Goal: Task Accomplishment & Management: Use online tool/utility

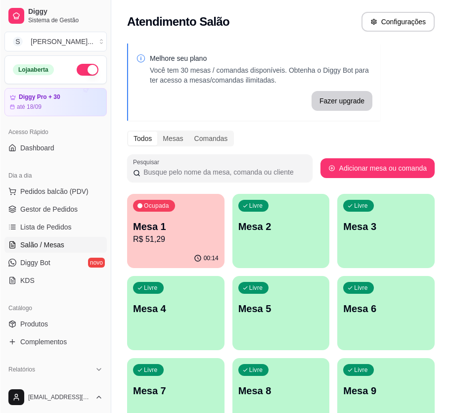
scroll to position [44, 0]
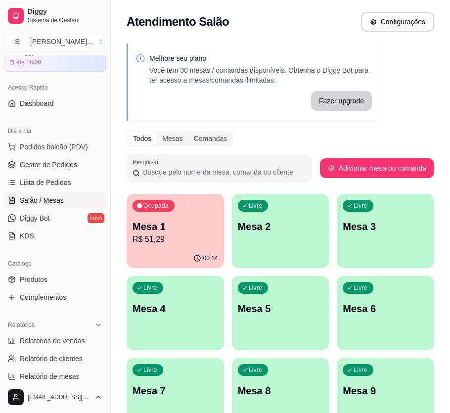
click at [204, 221] on p "Mesa 1" at bounding box center [174, 226] width 85 height 14
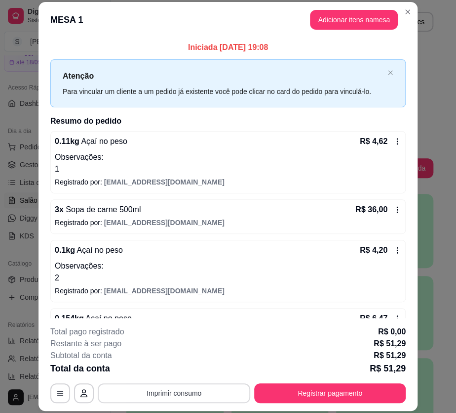
click at [173, 396] on button "Imprimir consumo" at bounding box center [174, 393] width 153 height 20
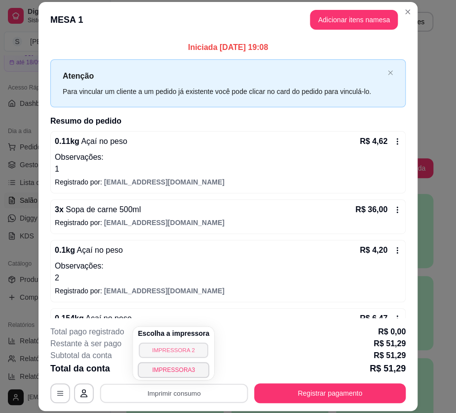
click at [178, 347] on button "IMPRESSORA 2" at bounding box center [173, 349] width 69 height 15
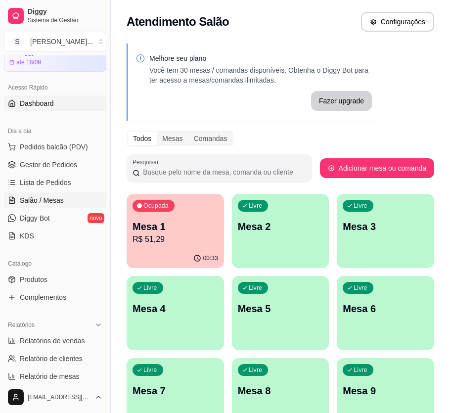
click at [49, 100] on span "Dashboard" at bounding box center [37, 103] width 34 height 10
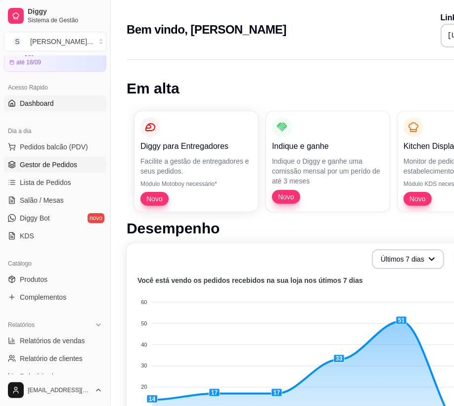
click at [42, 165] on span "Gestor de Pedidos" at bounding box center [48, 165] width 57 height 10
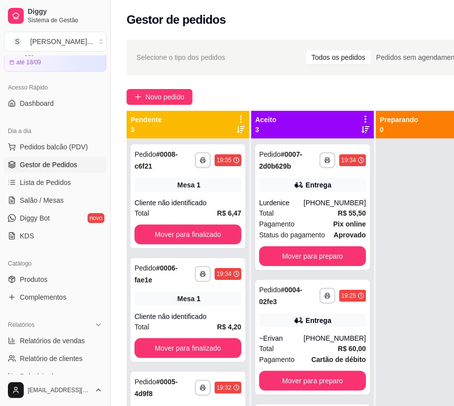
click at [0, 170] on div "Dia a dia Pedidos balcão (PDV) Gestor de Pedidos Lista de Pedidos Salão / Mesas…" at bounding box center [55, 183] width 110 height 128
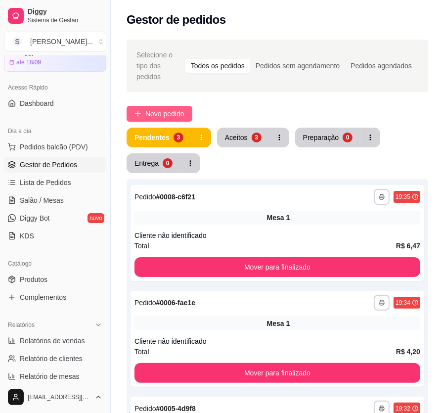
click at [173, 108] on span "Novo pedido" at bounding box center [164, 113] width 39 height 11
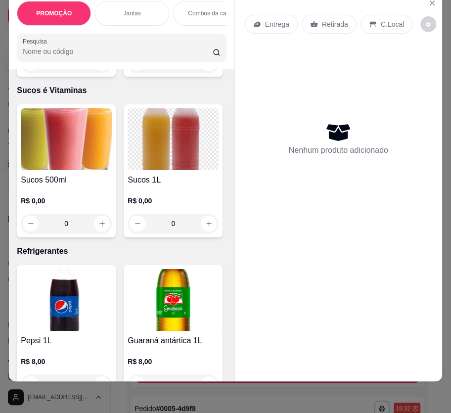
scroll to position [3593, 0]
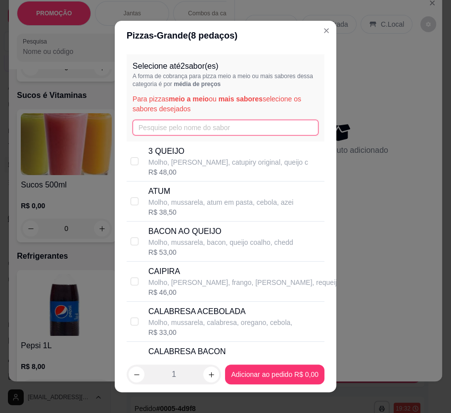
click at [162, 130] on input "text" at bounding box center [225, 128] width 186 height 16
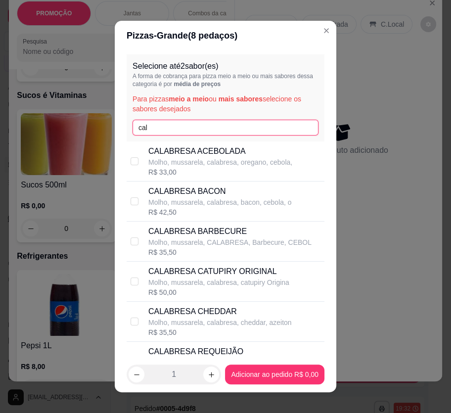
type input "cal"
click at [229, 155] on p "CALABRESA ACEBOLADA" at bounding box center [220, 151] width 144 height 12
checkbox input "true"
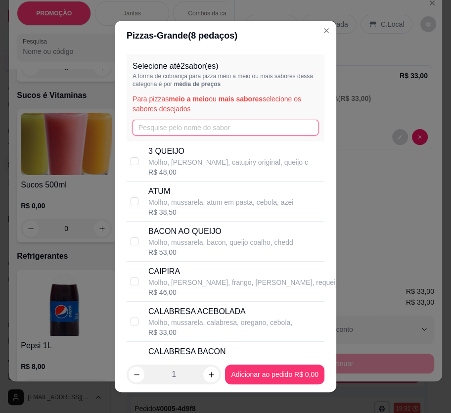
click at [185, 131] on input "text" at bounding box center [225, 128] width 186 height 16
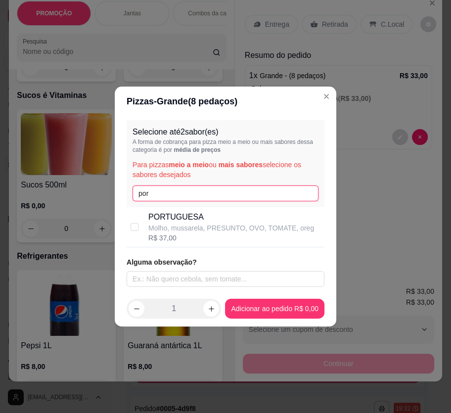
type input "por"
click at [207, 224] on p "Molho, mussarela, PRESUNTO, OVO, TOMATE, oreg" at bounding box center [231, 228] width 166 height 10
checkbox input "true"
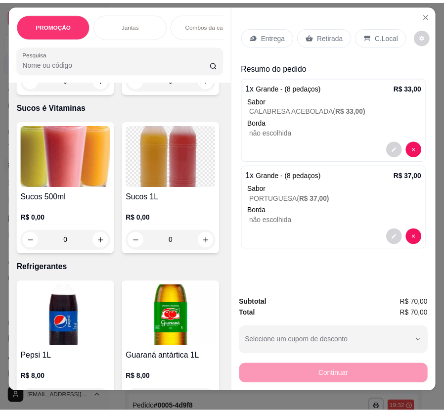
scroll to position [0, 0]
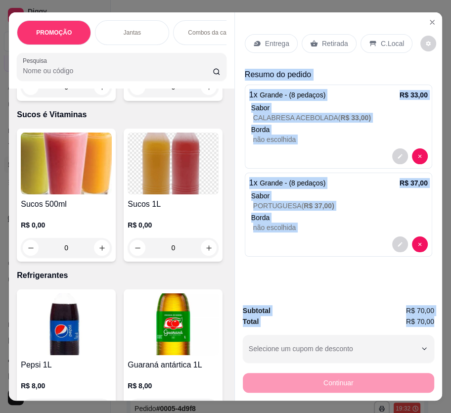
drag, startPoint x: 246, startPoint y: 69, endPoint x: 433, endPoint y: 322, distance: 315.0
click at [433, 322] on div "Entrega Retirada C.Local Resumo do pedido 1 x Grande - (8 pedaços) R$ 33,00 Sab…" at bounding box center [337, 206] width 207 height 388
copy div "Resumo do pedido 1 x Grande - (8 pedaços) R$ 33,00 Sabor CALABRESA ACEBOLADA ( …"
click at [429, 19] on icon "Close" at bounding box center [432, 22] width 8 height 8
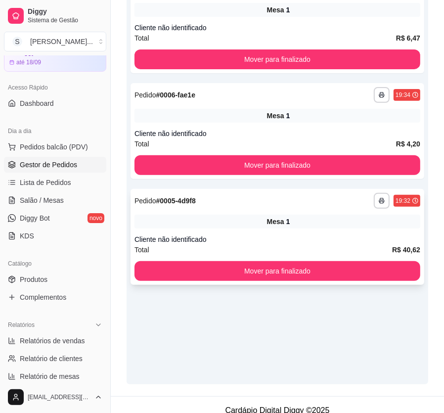
scroll to position [207, 0]
click at [287, 221] on div "**********" at bounding box center [276, 237] width 293 height 96
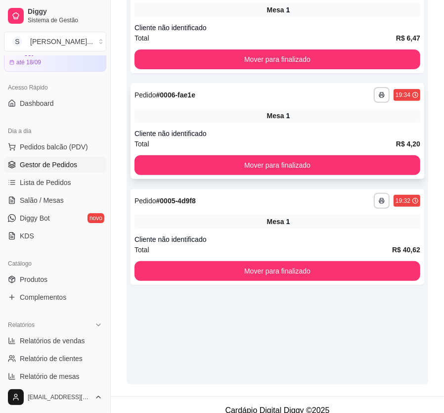
click at [278, 128] on div "Cliente não identificado" at bounding box center [277, 133] width 286 height 10
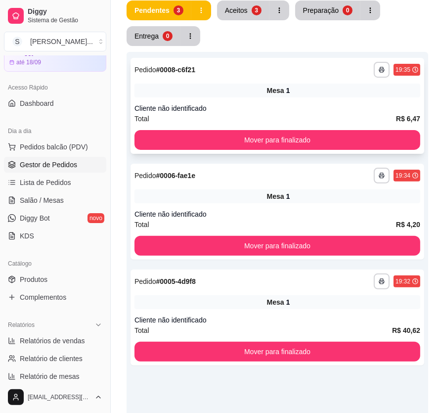
scroll to position [0, 0]
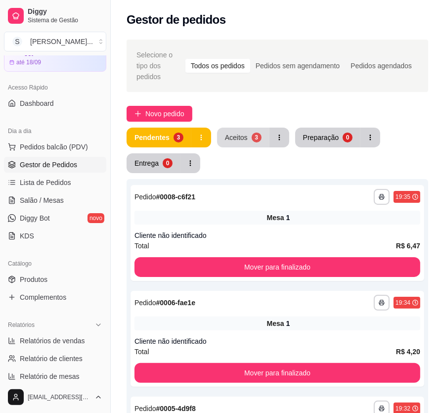
click at [257, 132] on div "3" at bounding box center [256, 137] width 10 height 10
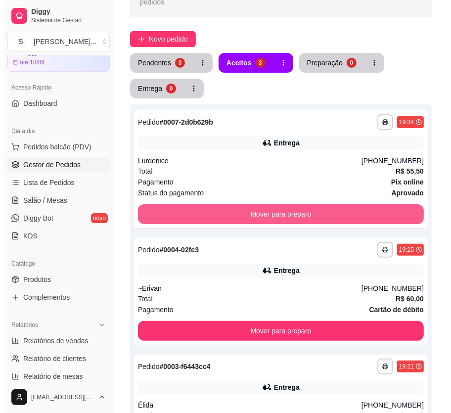
scroll to position [207, 0]
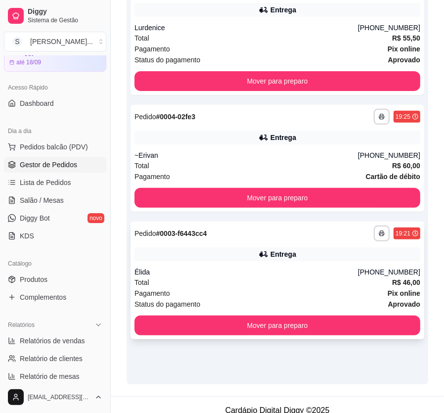
click at [287, 253] on div "**********" at bounding box center [276, 280] width 293 height 118
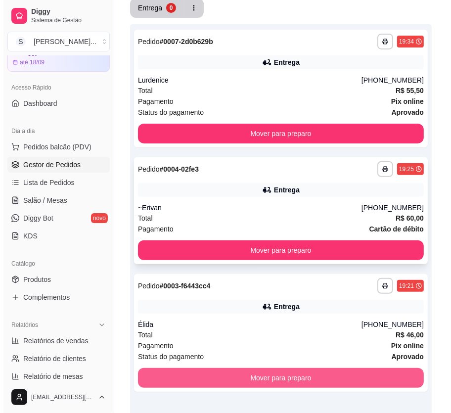
scroll to position [28, 0]
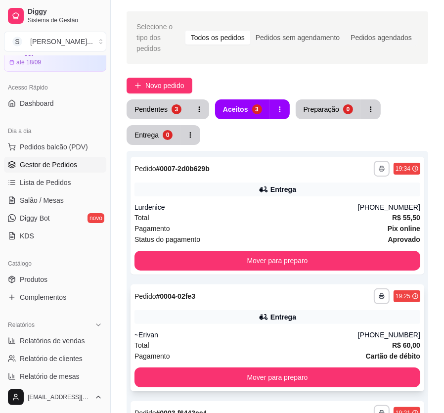
click at [295, 310] on div "Entrega" at bounding box center [277, 317] width 286 height 14
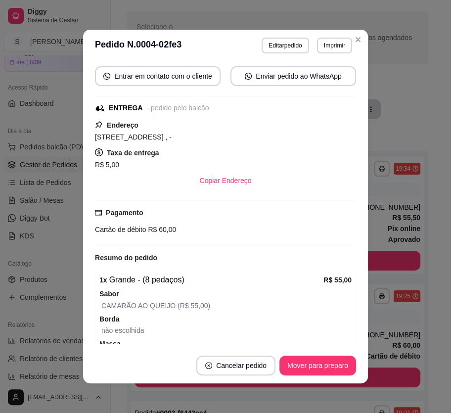
scroll to position [179, 0]
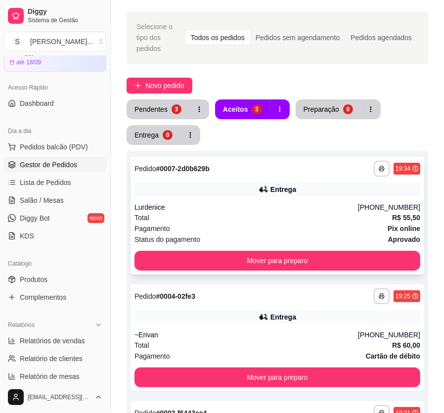
click at [326, 212] on div "Total R$ 55,50" at bounding box center [277, 217] width 286 height 11
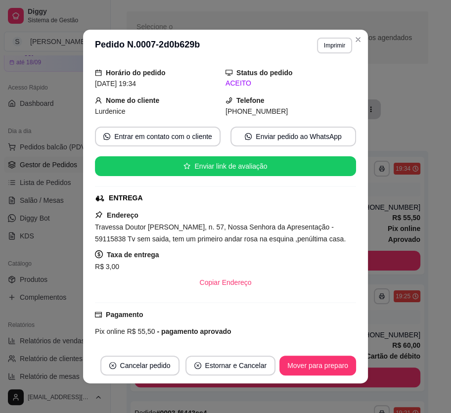
scroll to position [44, 0]
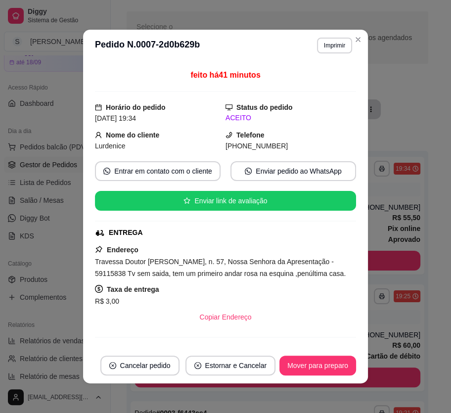
drag, startPoint x: 235, startPoint y: 144, endPoint x: 284, endPoint y: 143, distance: 48.4
click at [284, 143] on div "[PHONE_NUMBER]" at bounding box center [290, 145] width 130 height 11
copy span "9910-3312"
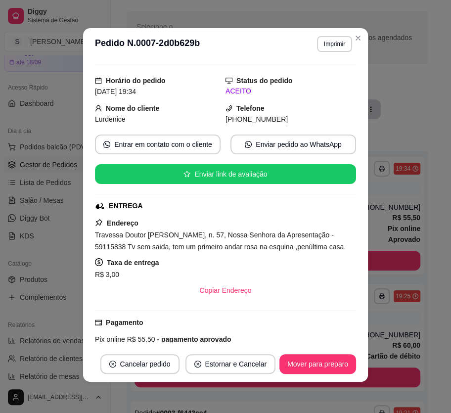
scroll to position [89, 0]
